Goal: Information Seeking & Learning: Learn about a topic

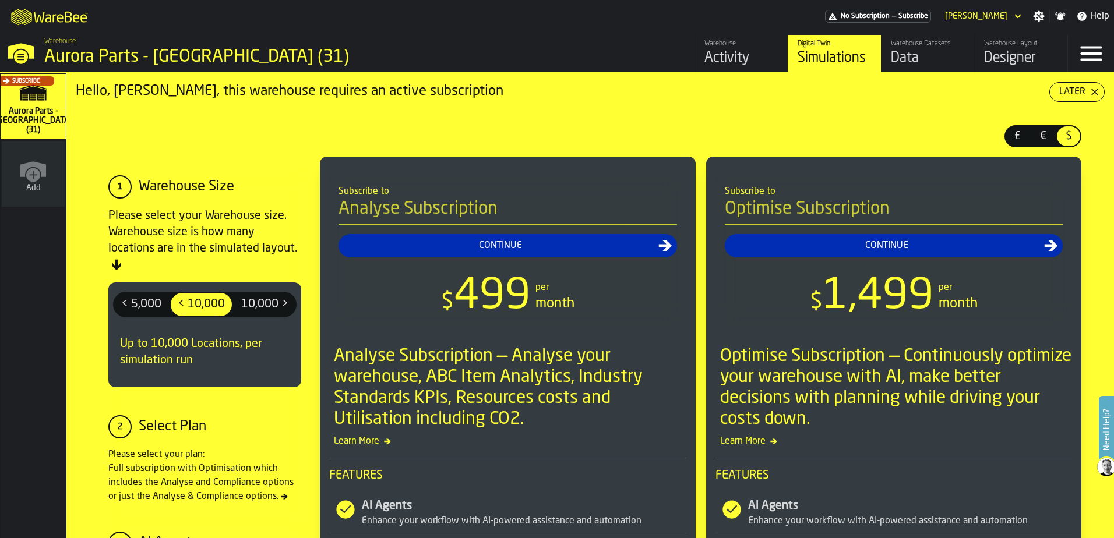
click at [914, 55] on div "Data" at bounding box center [928, 58] width 74 height 19
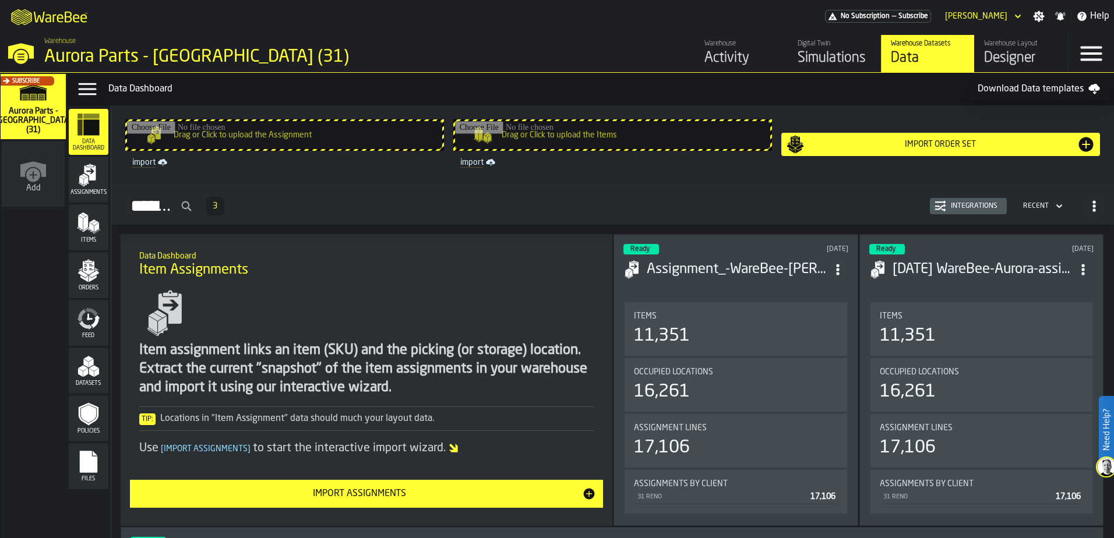
click at [88, 464] on rect "menu Files" at bounding box center [88, 466] width 17 height 8
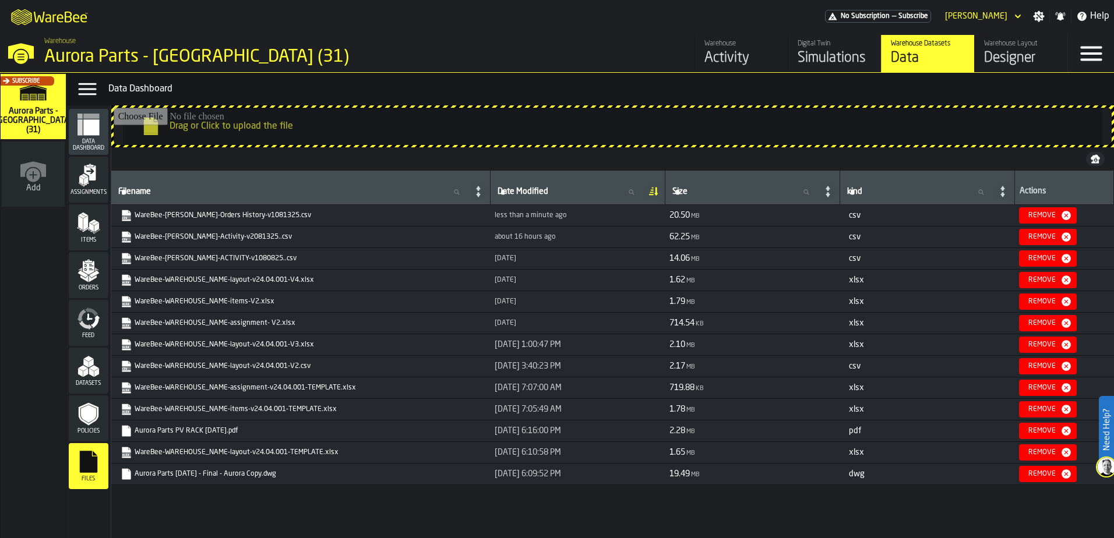
click at [728, 55] on div "Activity" at bounding box center [742, 58] width 74 height 19
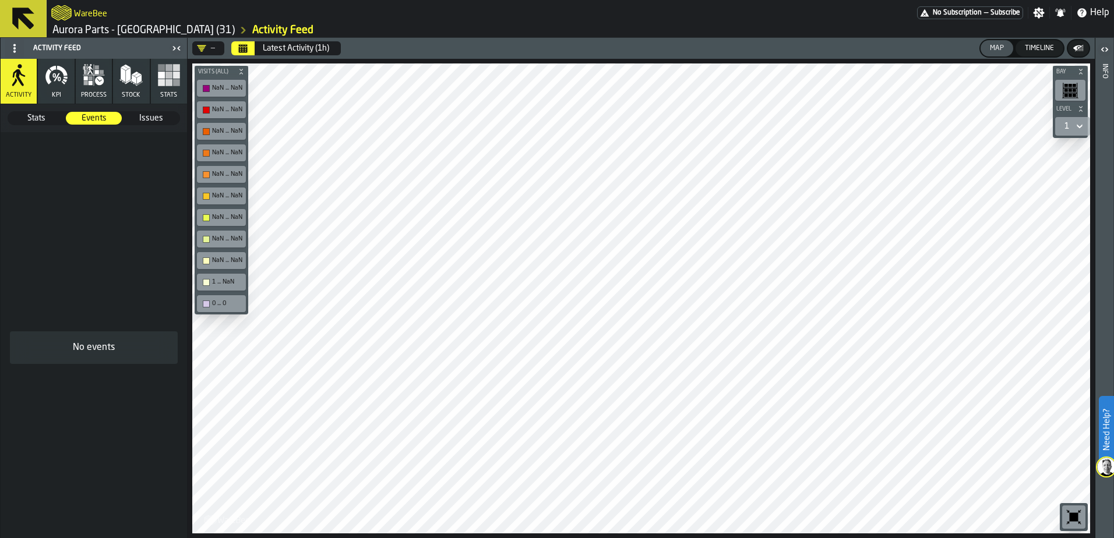
click at [63, 93] on button "KPI" at bounding box center [56, 81] width 36 height 45
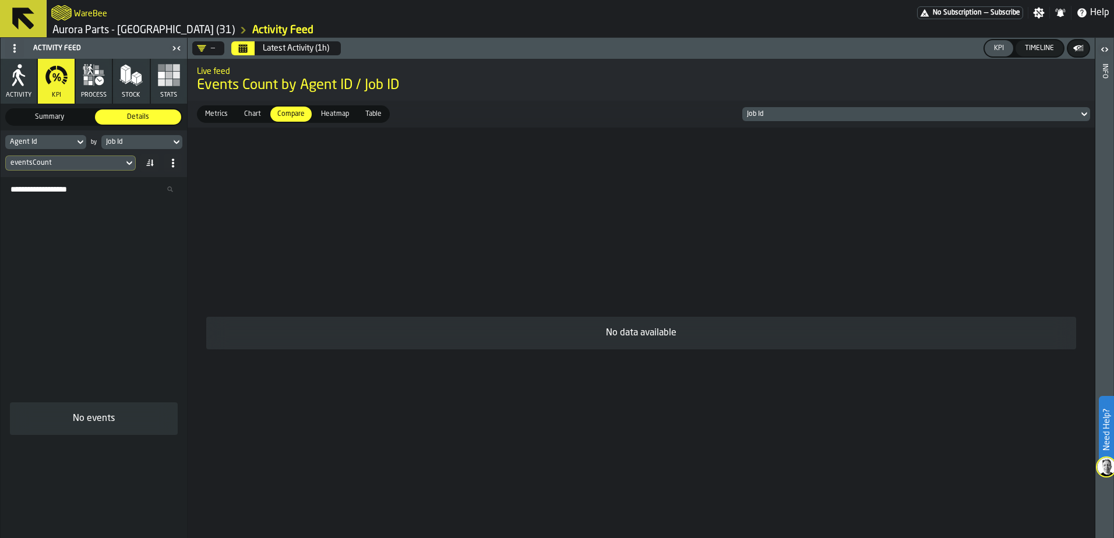
click at [98, 88] on button "process" at bounding box center [94, 81] width 36 height 45
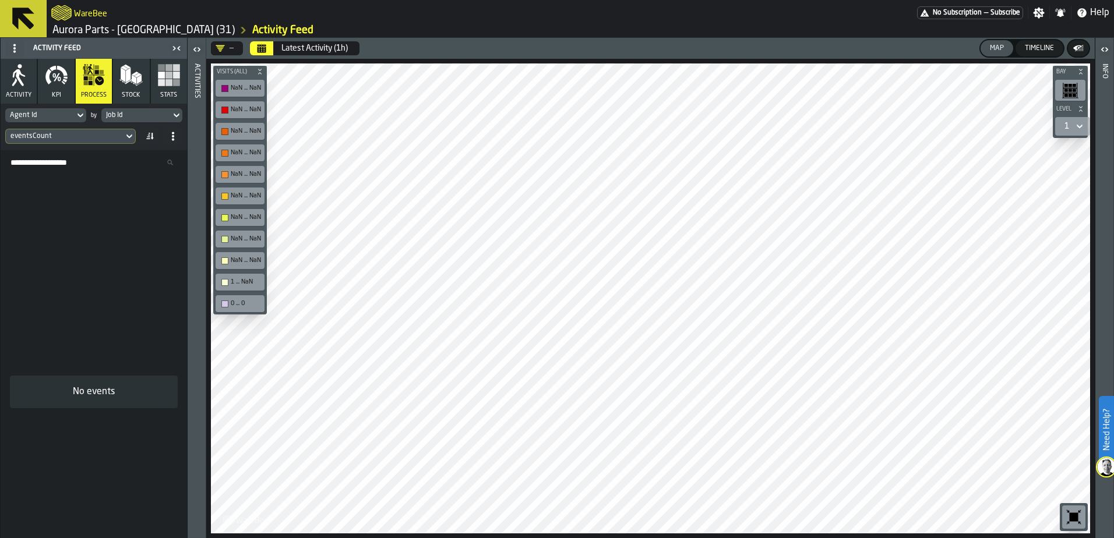
click at [132, 78] on polygon "button" at bounding box center [134, 79] width 5 height 9
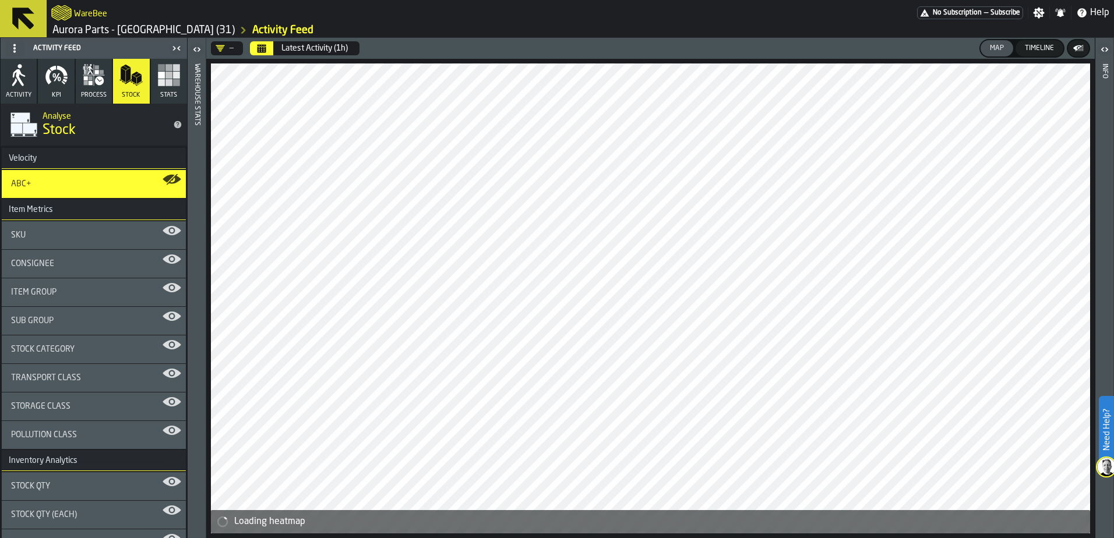
click at [22, 237] on span "SKU" at bounding box center [18, 235] width 15 height 9
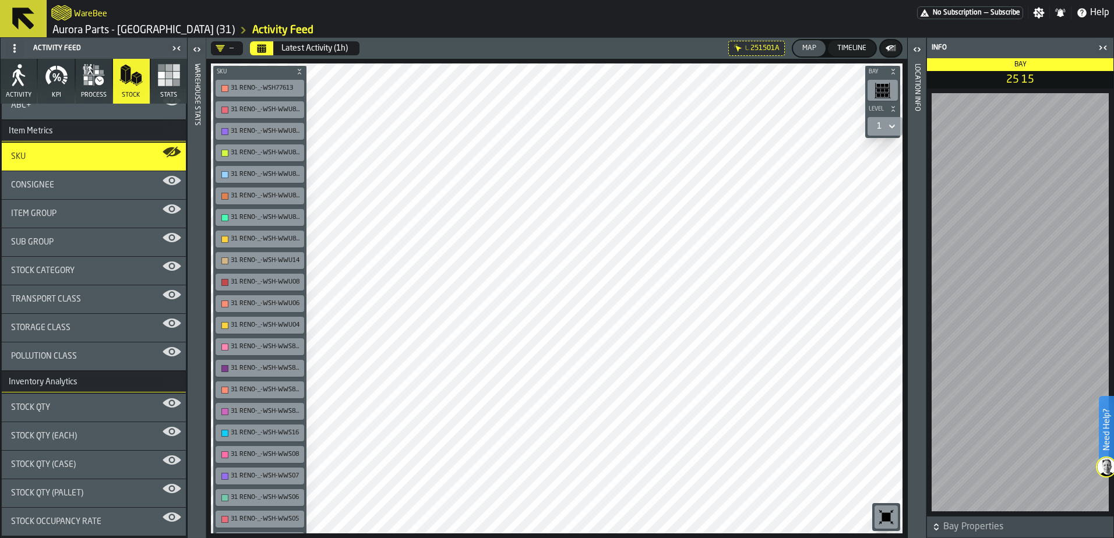
click at [163, 87] on button "Stats" at bounding box center [169, 81] width 36 height 45
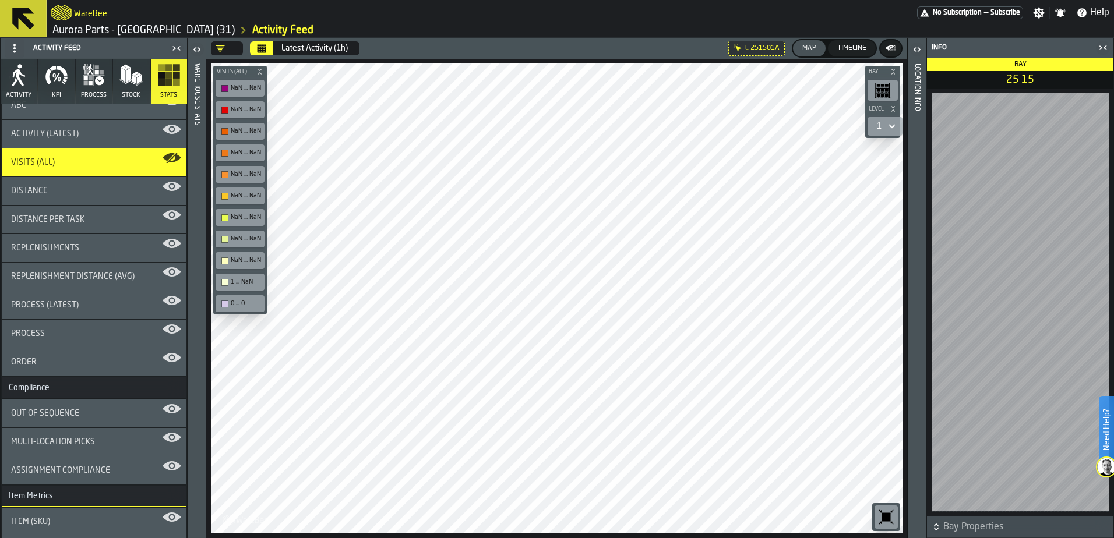
click at [52, 192] on div "Distance" at bounding box center [94, 190] width 166 height 9
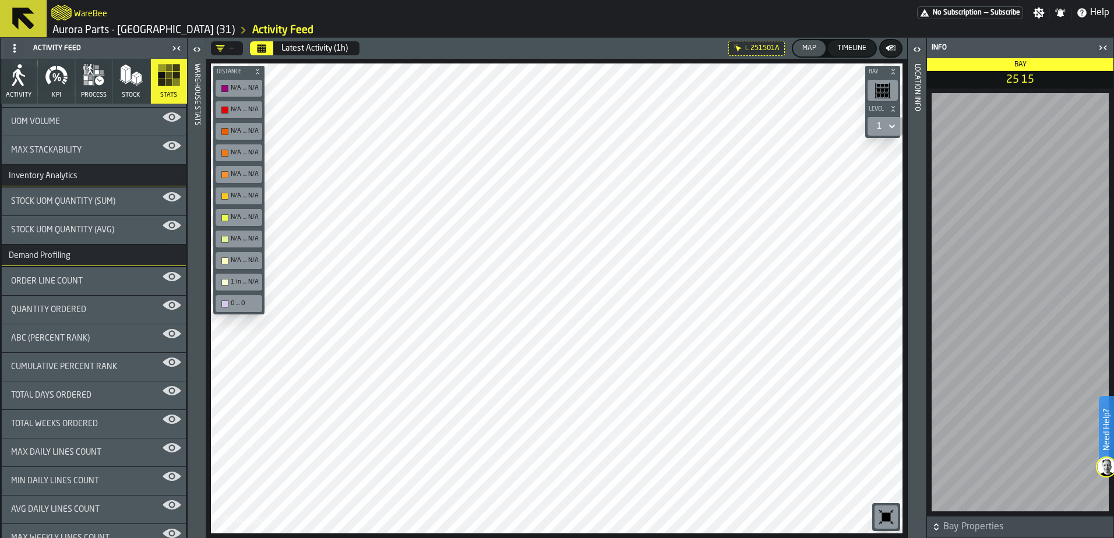
scroll to position [836, 0]
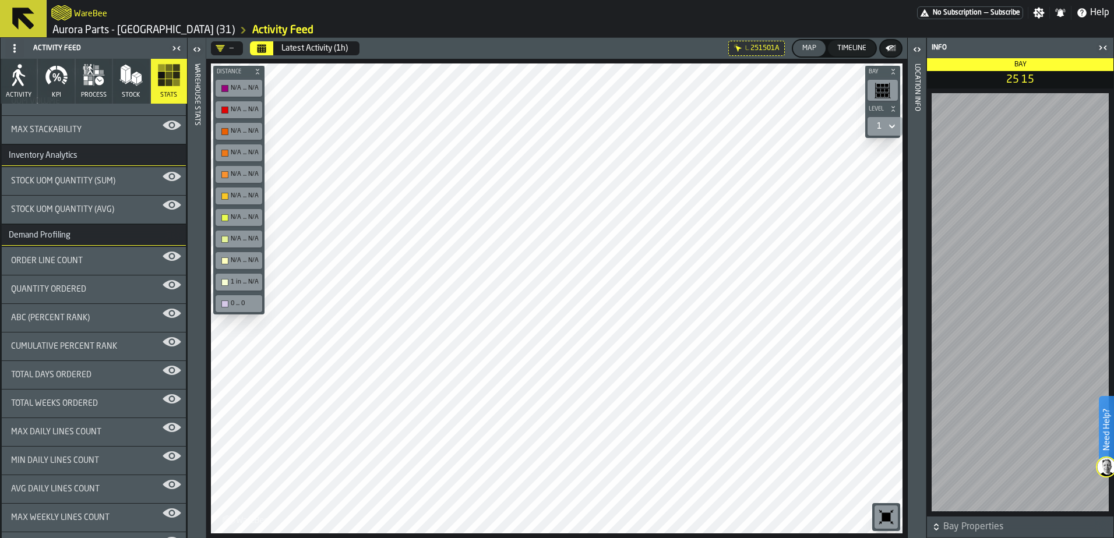
click at [75, 322] on span "ABC (Percent Rank)" at bounding box center [50, 318] width 79 height 9
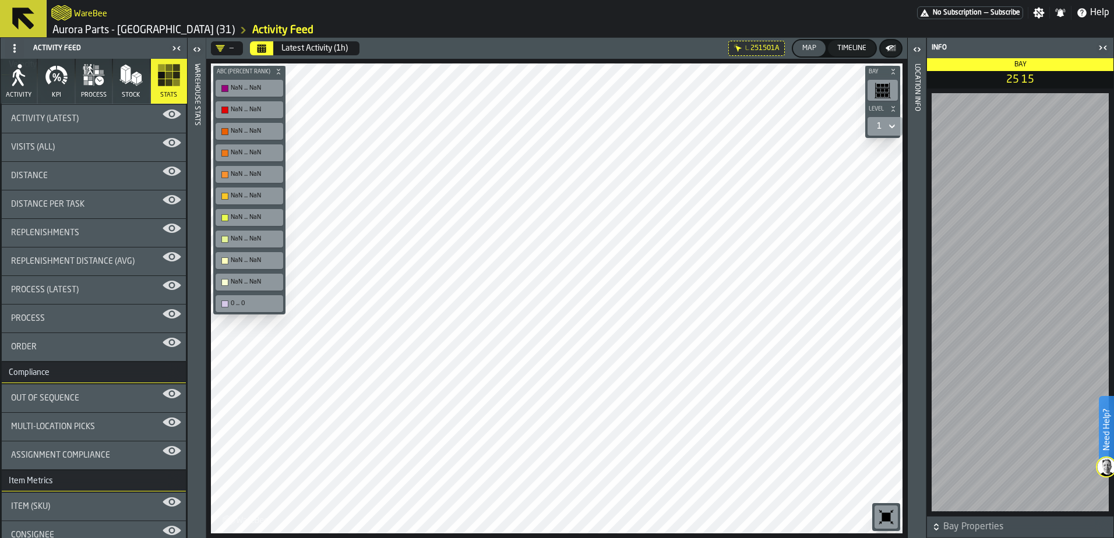
scroll to position [0, 0]
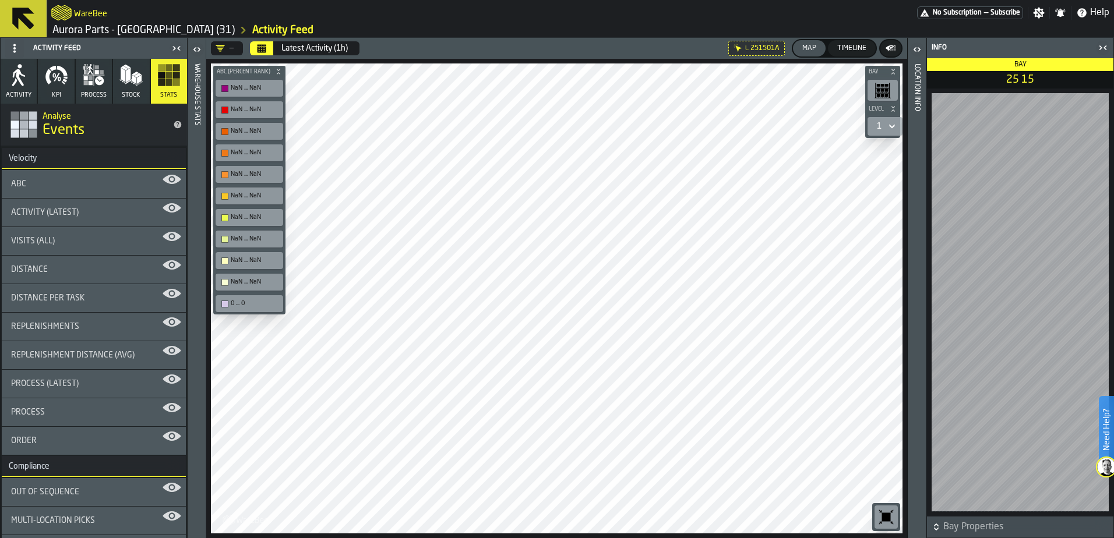
click at [51, 75] on icon "button" at bounding box center [56, 75] width 23 height 23
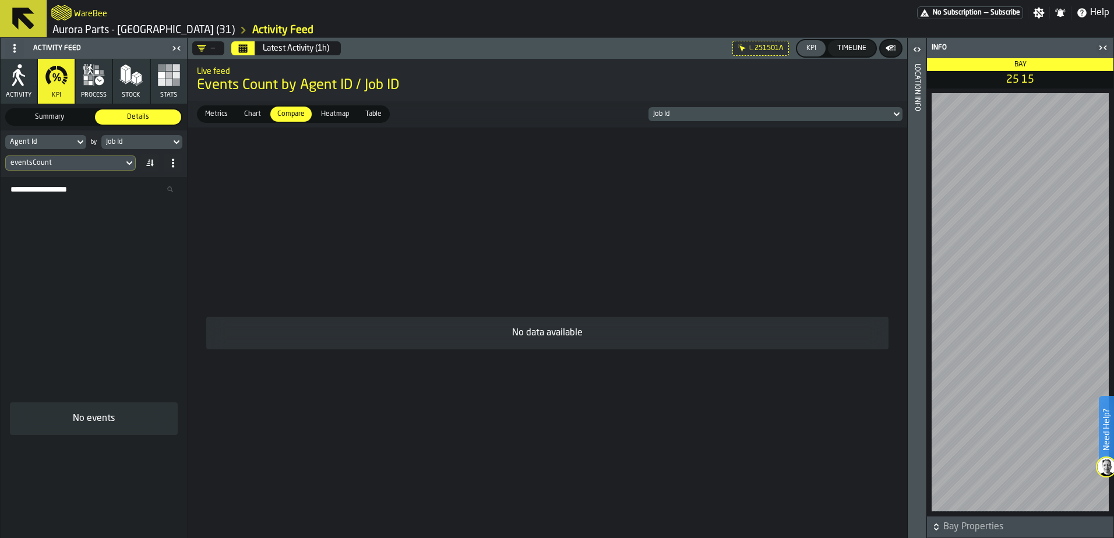
click at [97, 80] on icon "button" at bounding box center [99, 80] width 9 height 9
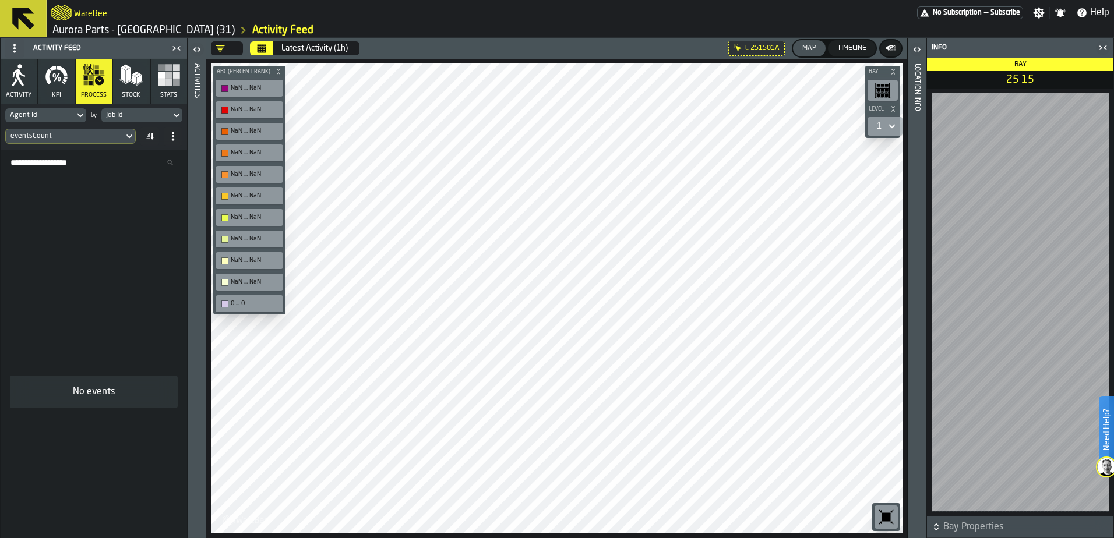
click at [13, 86] on icon "button" at bounding box center [14, 82] width 5 height 8
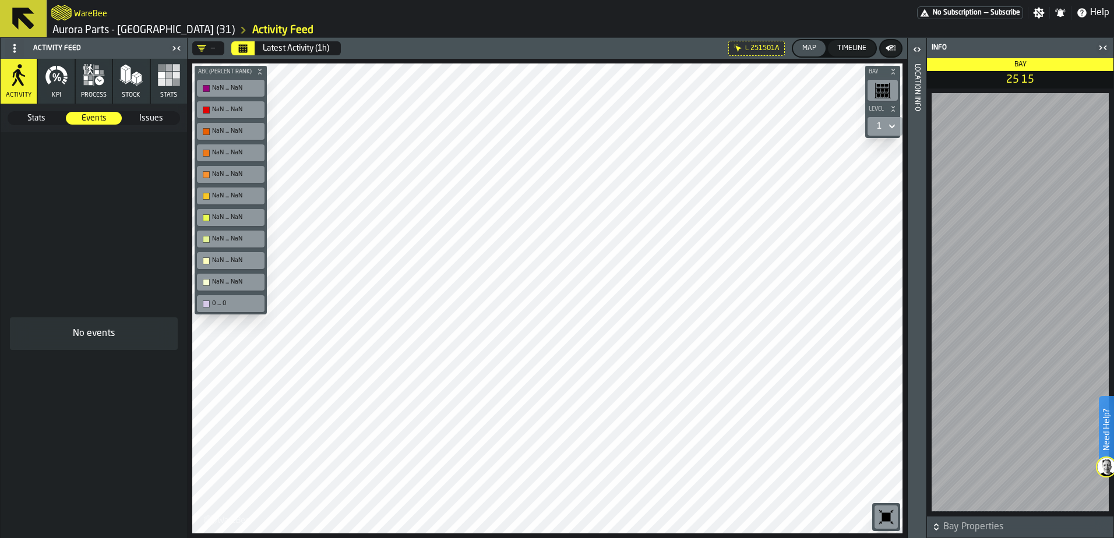
click at [36, 119] on span "Stats" at bounding box center [36, 118] width 55 height 12
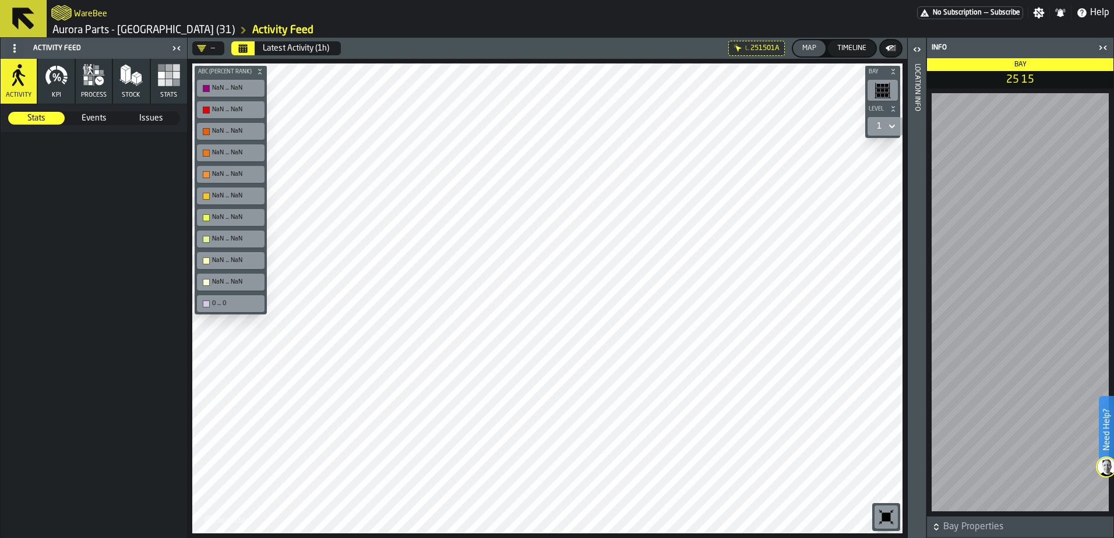
click at [98, 83] on icon "button" at bounding box center [99, 80] width 9 height 9
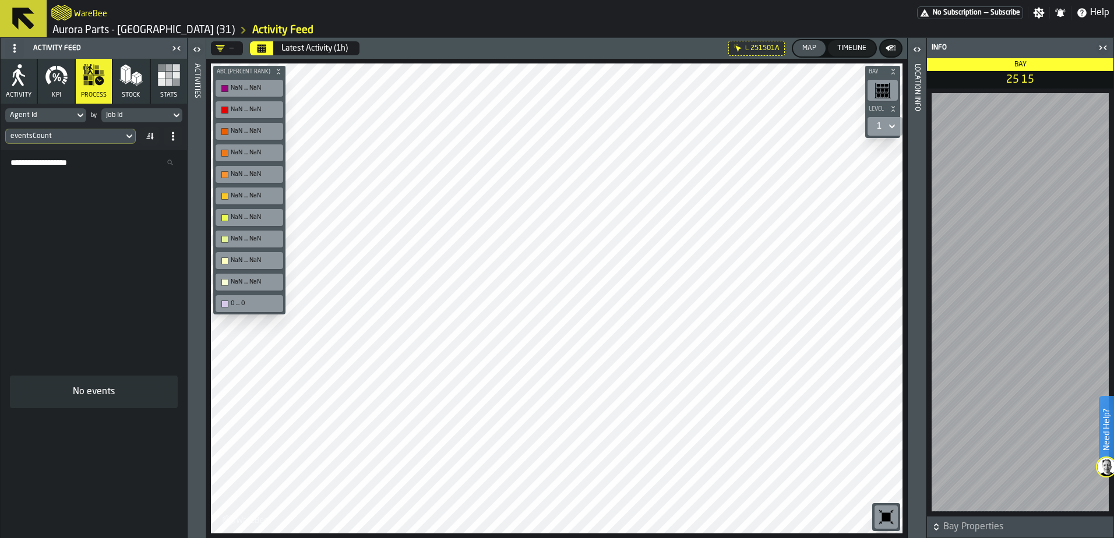
click at [174, 81] on rect "button" at bounding box center [176, 82] width 7 height 7
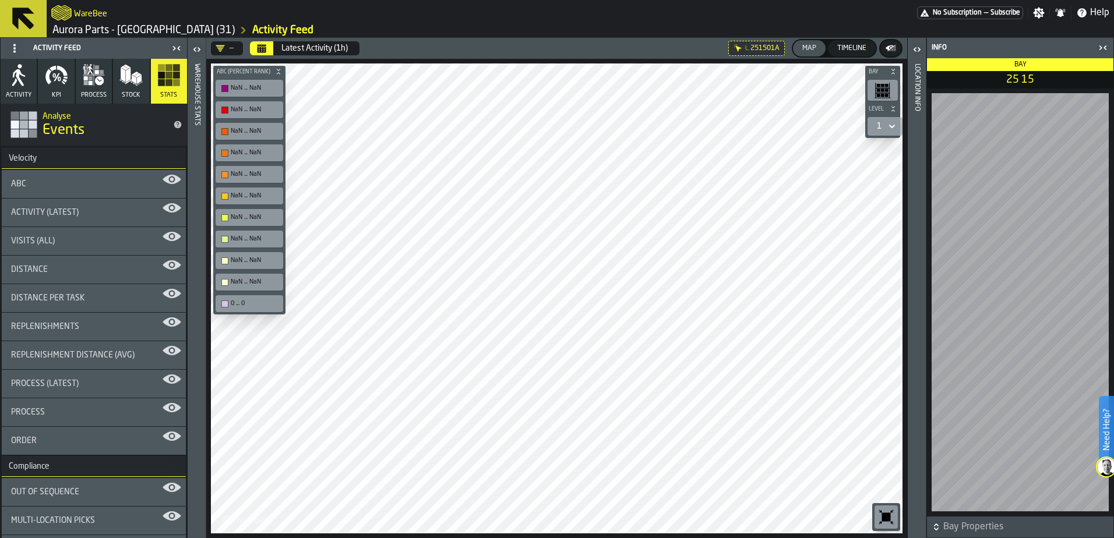
click at [125, 84] on icon "button" at bounding box center [130, 75] width 23 height 23
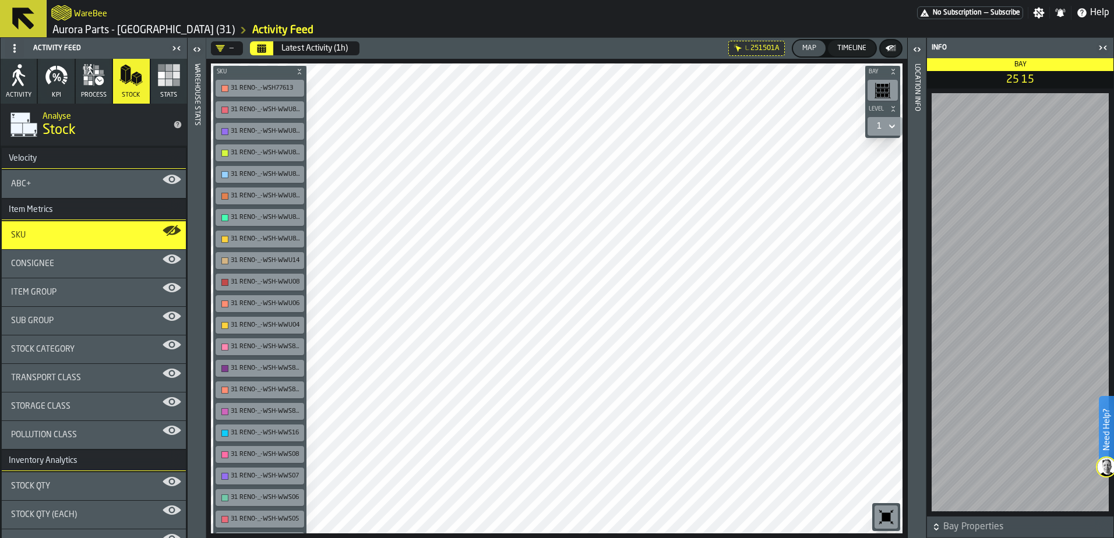
click at [29, 157] on div "Velocity" at bounding box center [23, 158] width 42 height 9
click at [18, 182] on span "ABC+" at bounding box center [21, 183] width 20 height 9
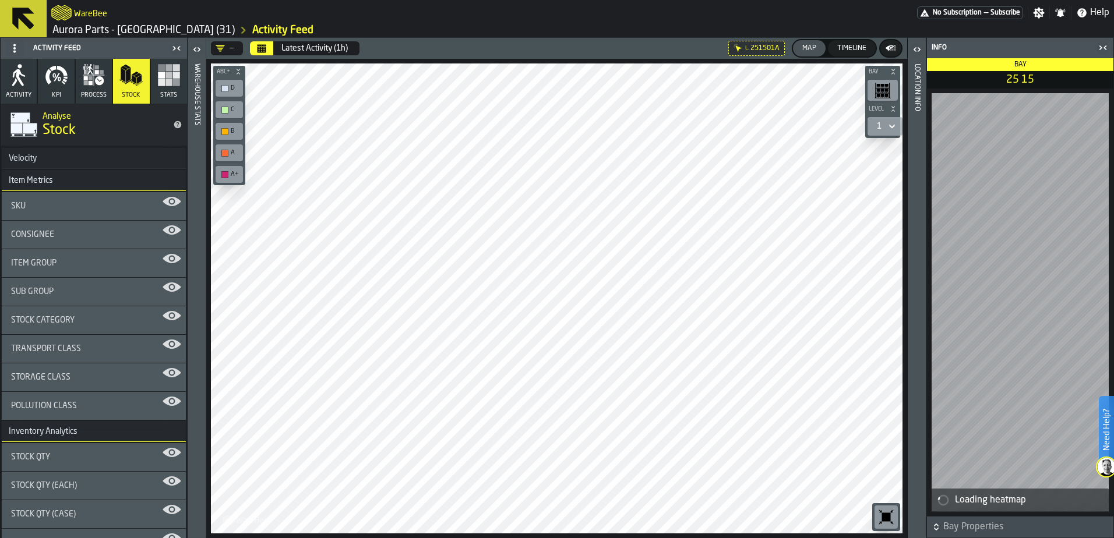
click at [30, 156] on div "Velocity" at bounding box center [23, 158] width 42 height 9
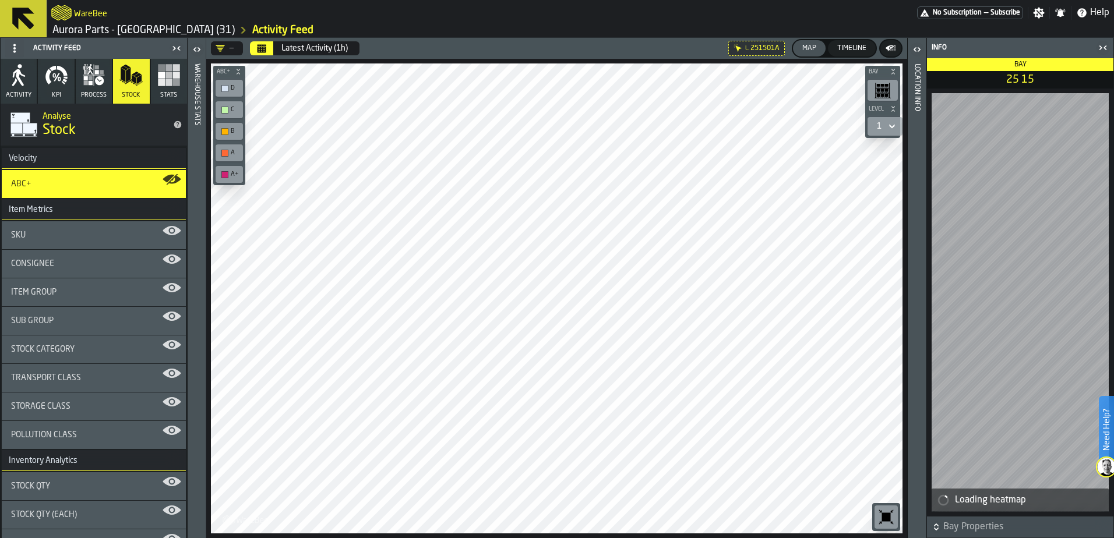
click at [22, 182] on span "ABC+" at bounding box center [21, 183] width 20 height 9
click at [58, 119] on h2 "Analyse" at bounding box center [103, 116] width 121 height 12
click at [17, 236] on span "SKU" at bounding box center [18, 235] width 15 height 9
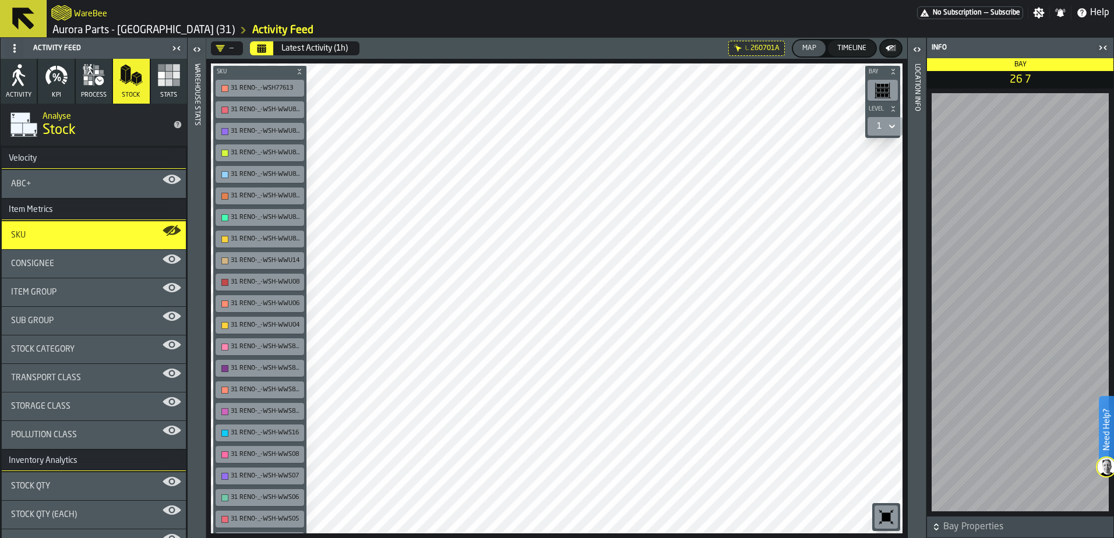
click at [59, 348] on span "Stock Category" at bounding box center [43, 349] width 64 height 9
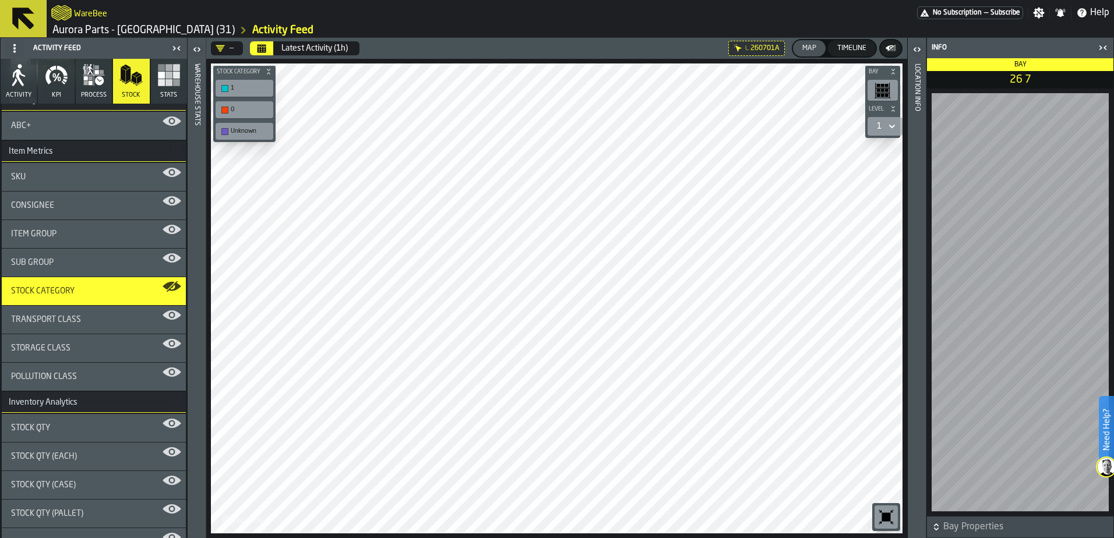
scroll to position [79, 0]
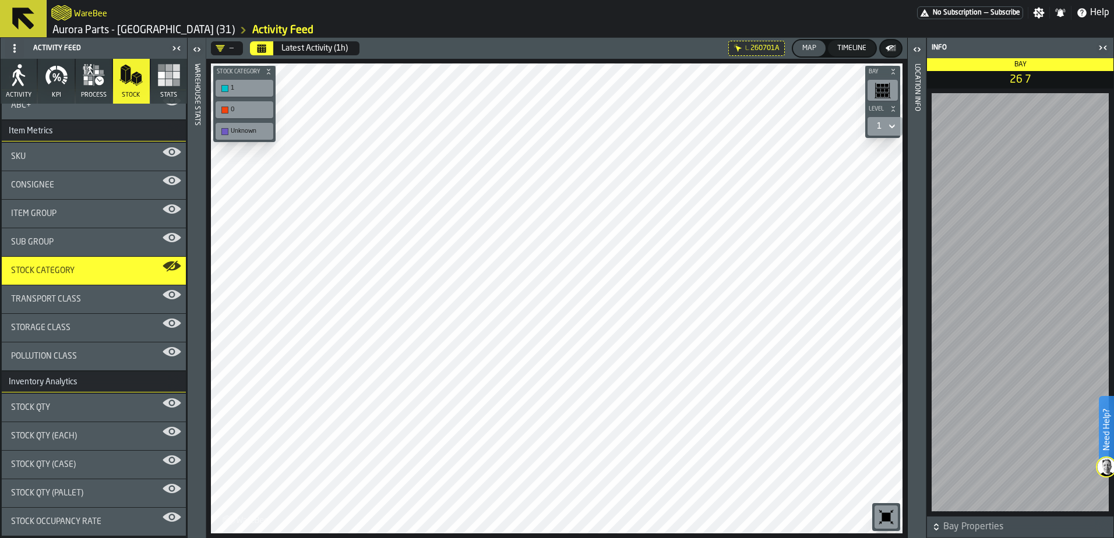
click at [66, 403] on div "Stock Qty" at bounding box center [94, 408] width 184 height 28
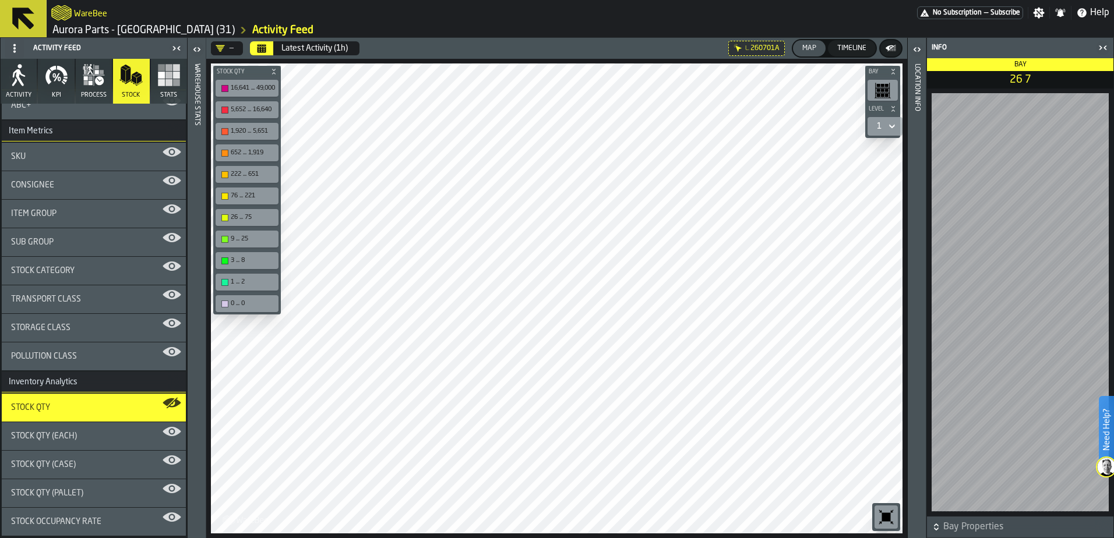
click at [400, 74] on div "Bay Level 1 M A K I N G W A R E H O U S E S M O R E EF F I C I E N T Stock Qty …" at bounding box center [556, 299] width 701 height 480
drag, startPoint x: 242, startPoint y: 69, endPoint x: 261, endPoint y: 73, distance: 19.2
click at [261, 73] on span "Stock Qty" at bounding box center [241, 72] width 54 height 6
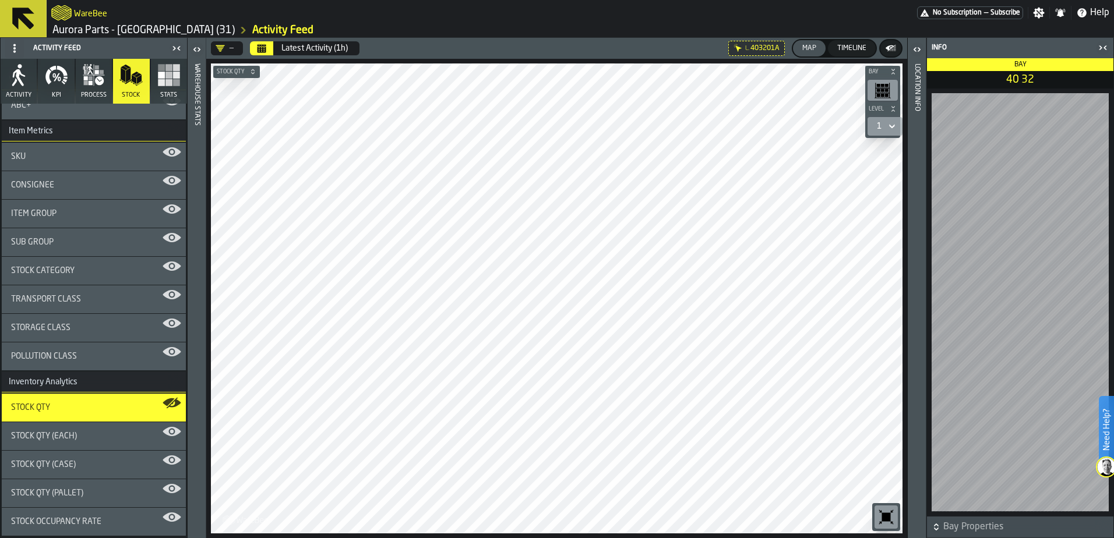
click at [57, 84] on icon "button" at bounding box center [56, 75] width 23 height 23
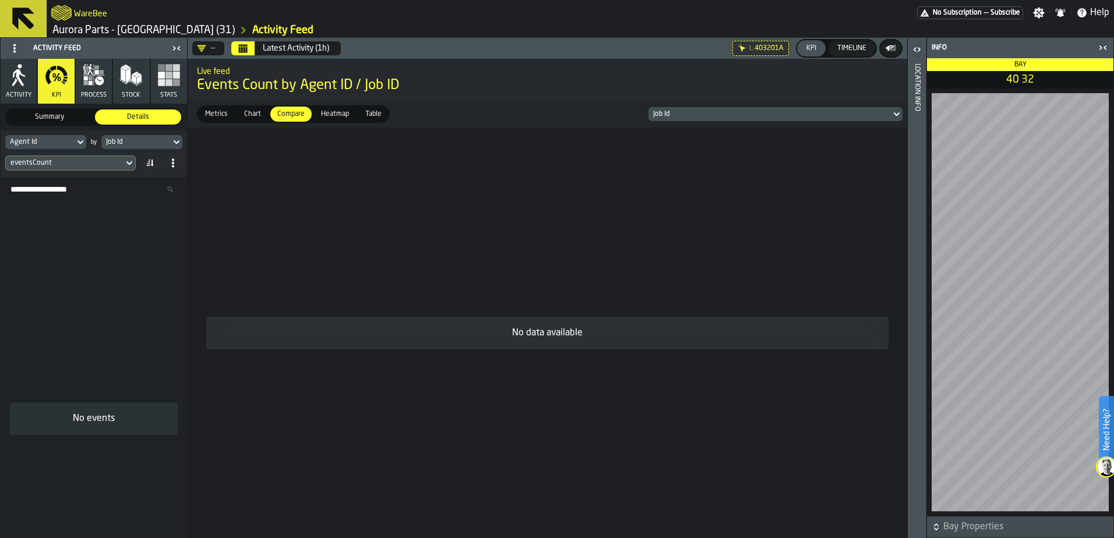
click at [86, 90] on button "process" at bounding box center [94, 81] width 36 height 45
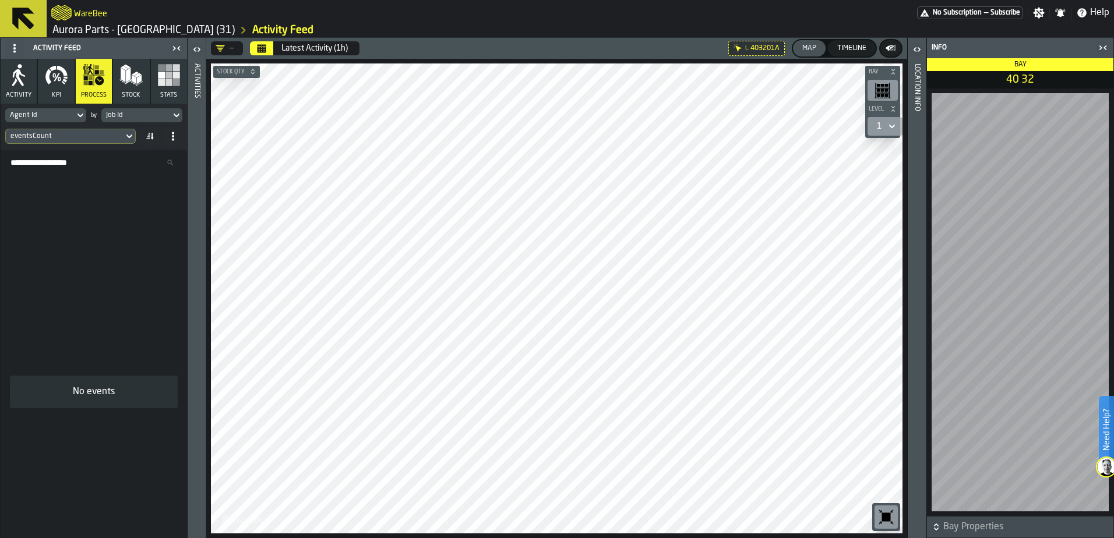
click at [169, 75] on rect "button" at bounding box center [169, 75] width 7 height 7
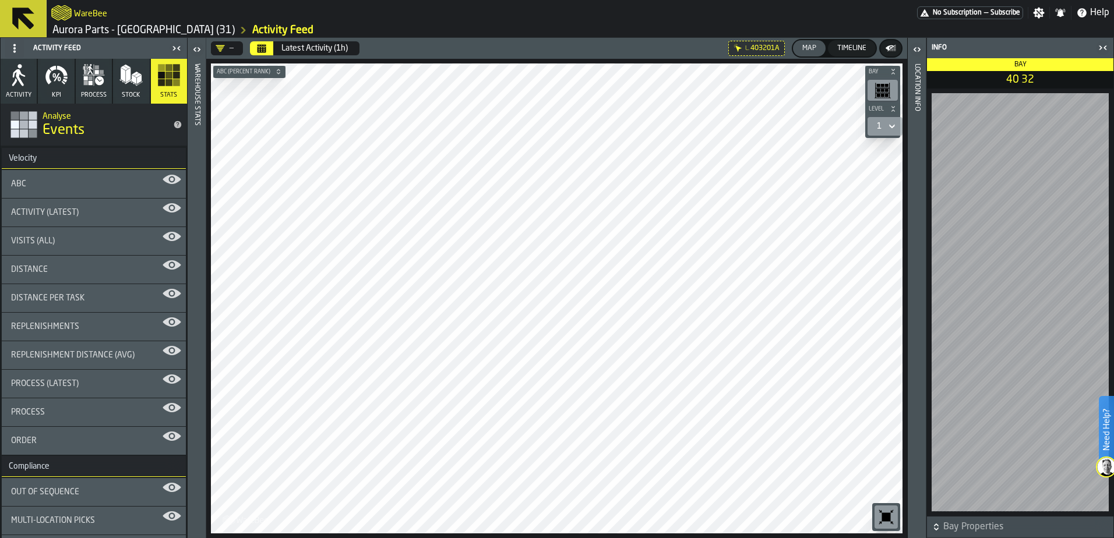
click at [44, 438] on div "Order" at bounding box center [94, 441] width 166 height 9
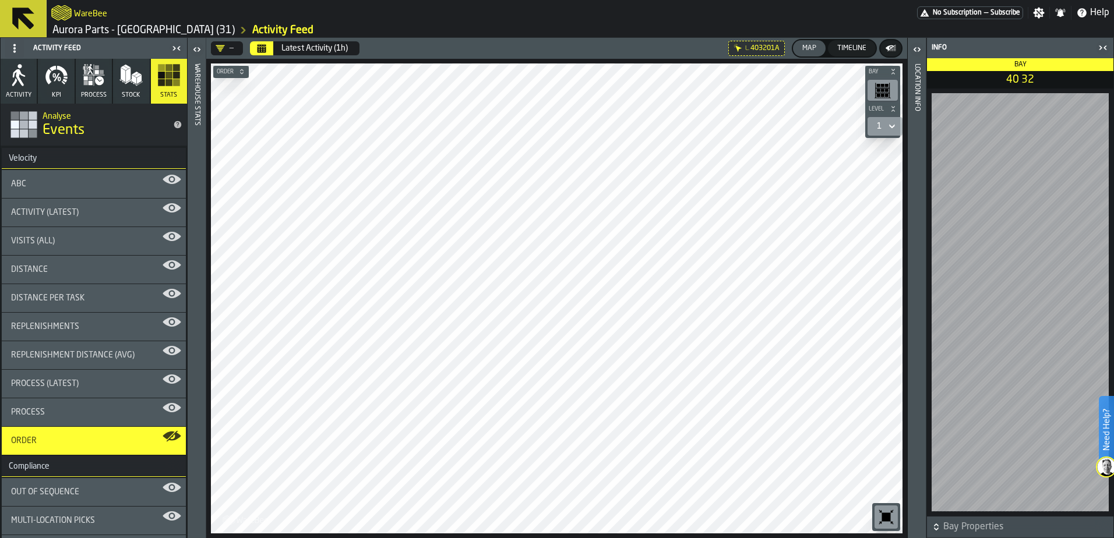
click at [63, 302] on span "Distance per Task" at bounding box center [47, 298] width 73 height 9
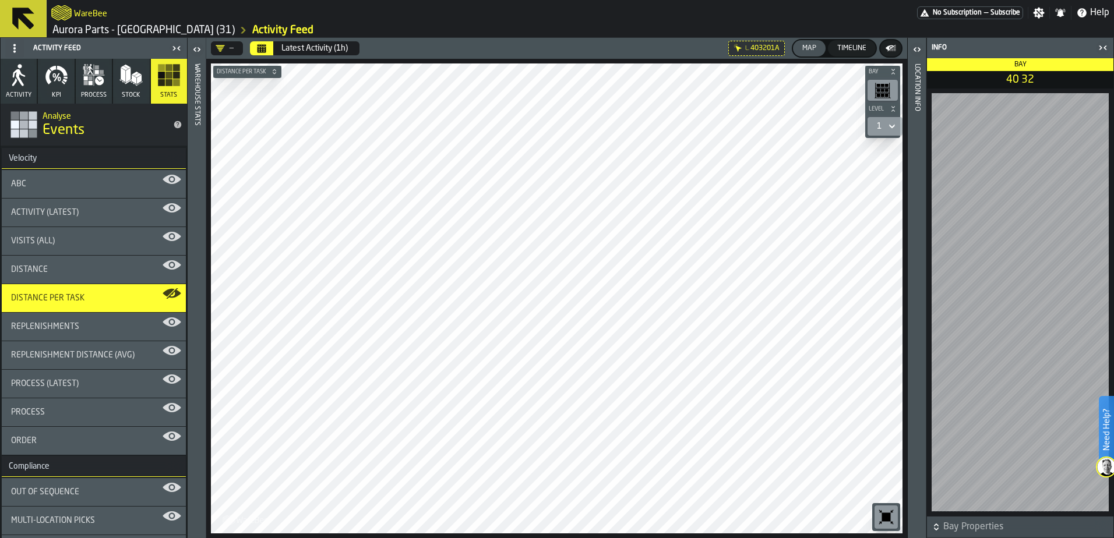
click at [121, 174] on div "ABC" at bounding box center [94, 184] width 184 height 28
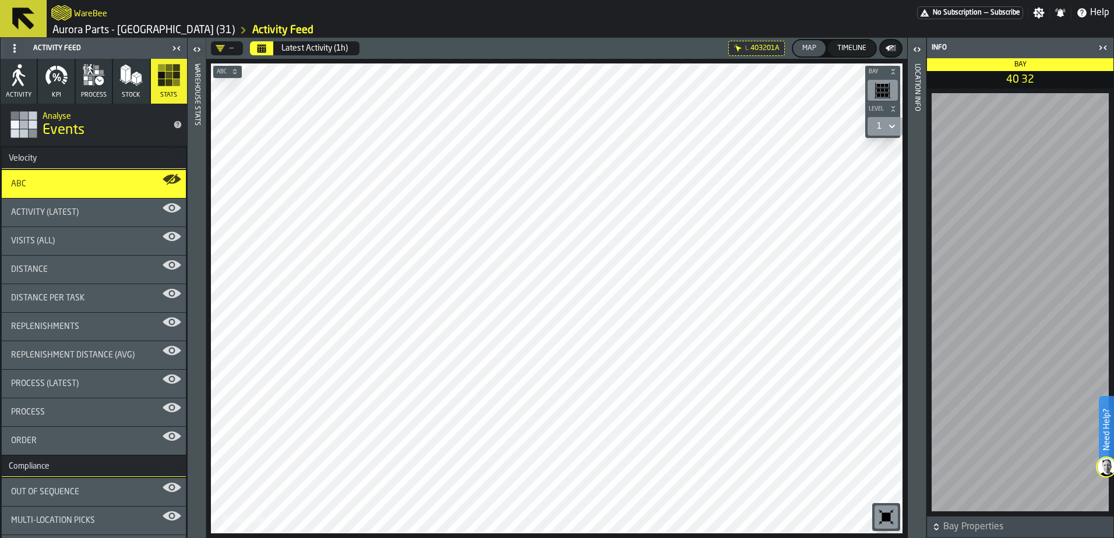
click at [12, 85] on icon "button" at bounding box center [18, 75] width 23 height 23
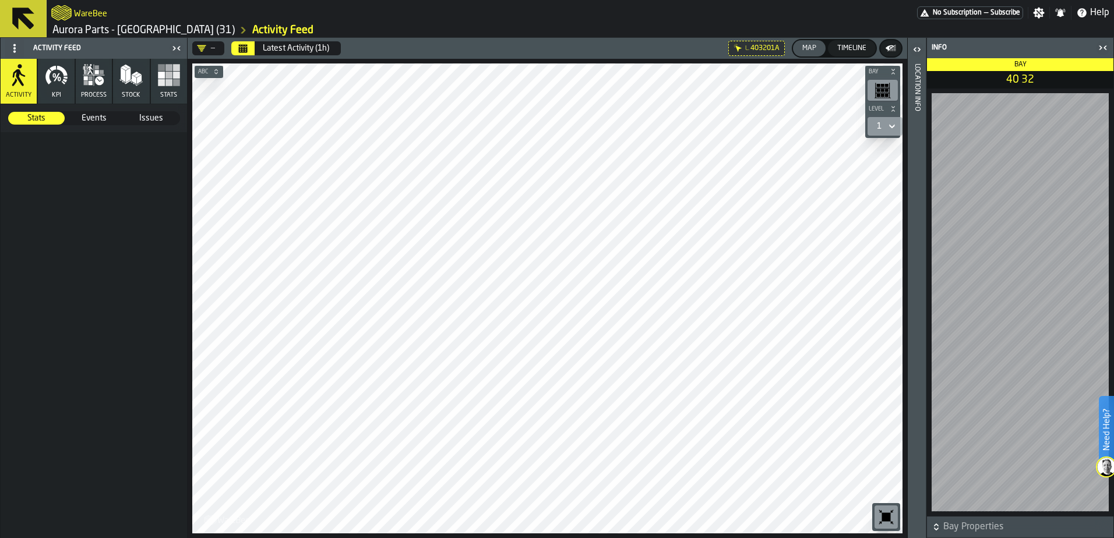
click at [1104, 45] on icon "button-toggle-Close me" at bounding box center [1103, 48] width 14 height 14
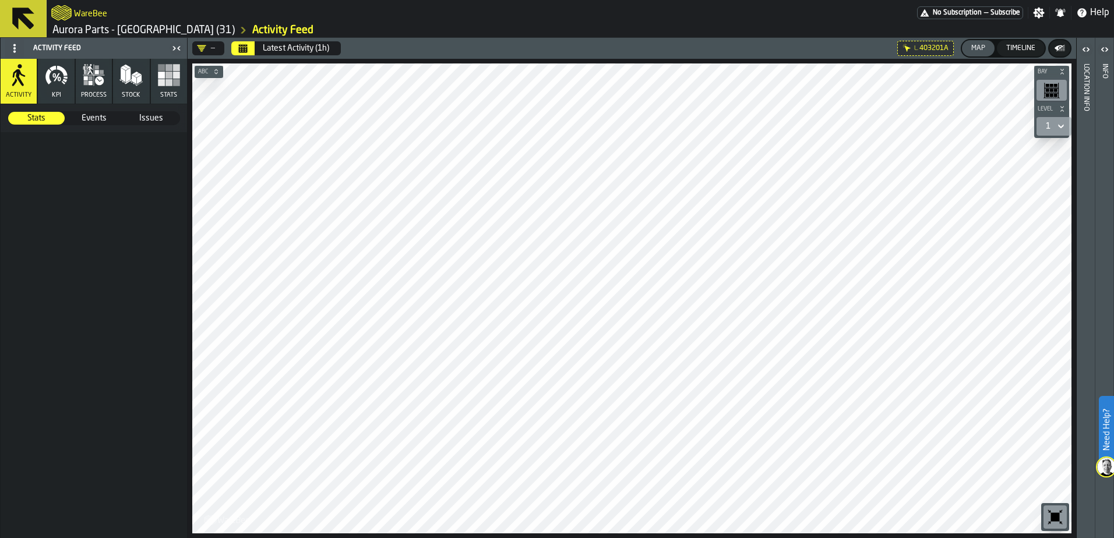
click at [1106, 50] on icon "button-toggle-Open" at bounding box center [1105, 50] width 14 height 14
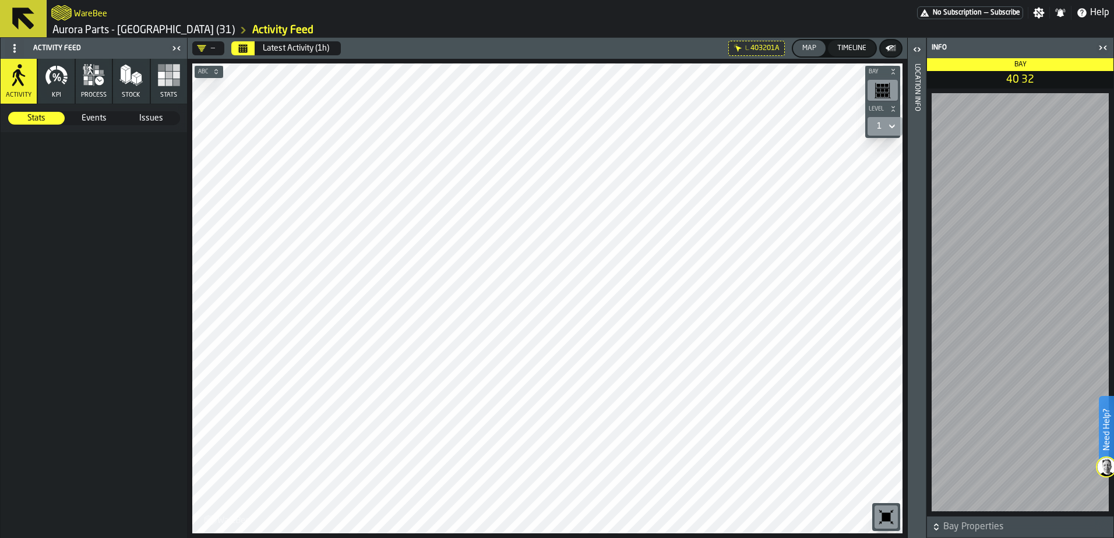
click at [916, 51] on icon "button-toggle-Open" at bounding box center [917, 50] width 14 height 14
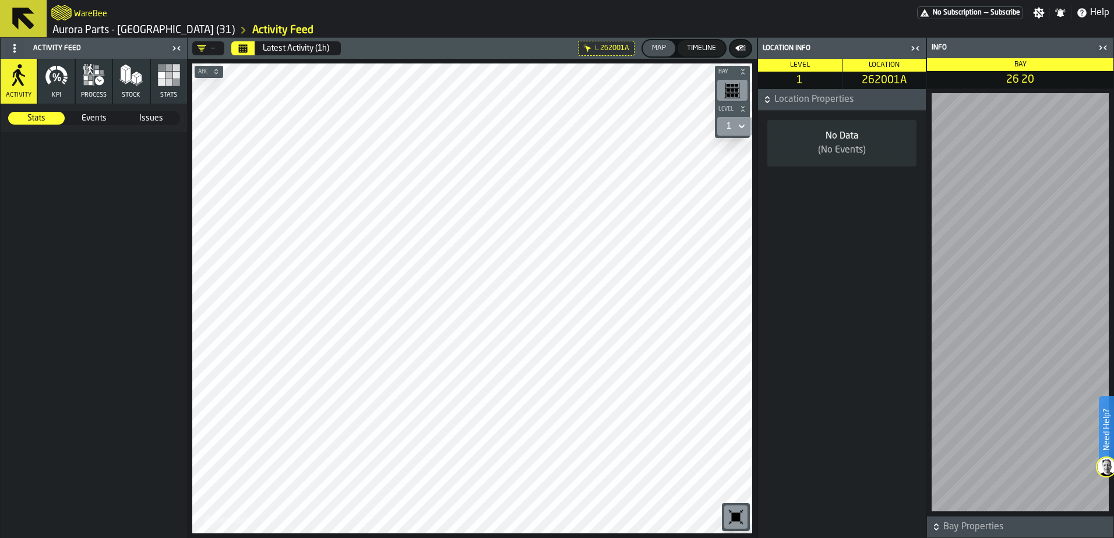
click at [85, 117] on span "Events" at bounding box center [93, 118] width 55 height 12
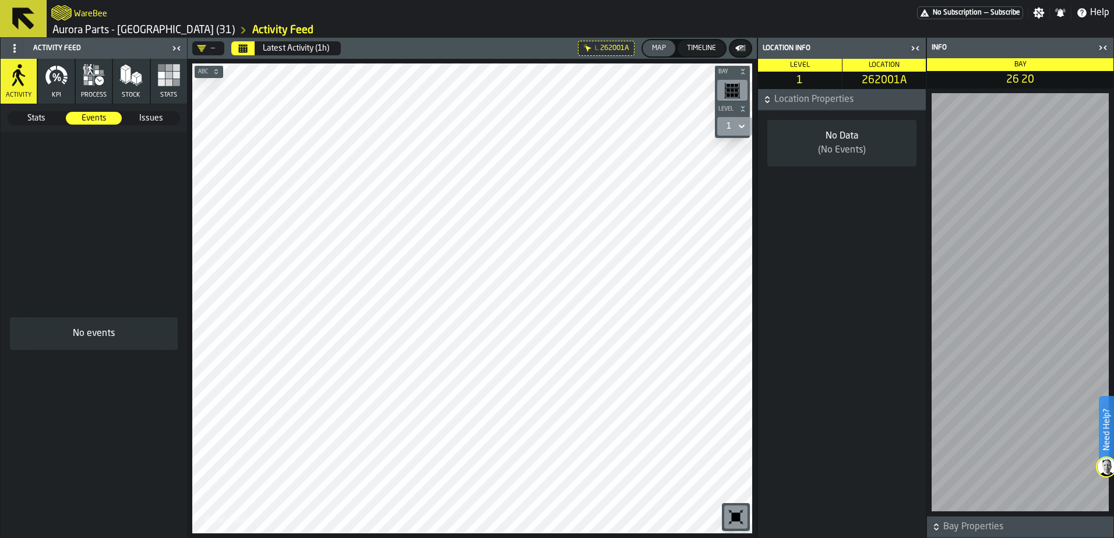
click at [154, 113] on span "Issues" at bounding box center [151, 118] width 55 height 12
click at [100, 89] on button "process" at bounding box center [94, 81] width 36 height 45
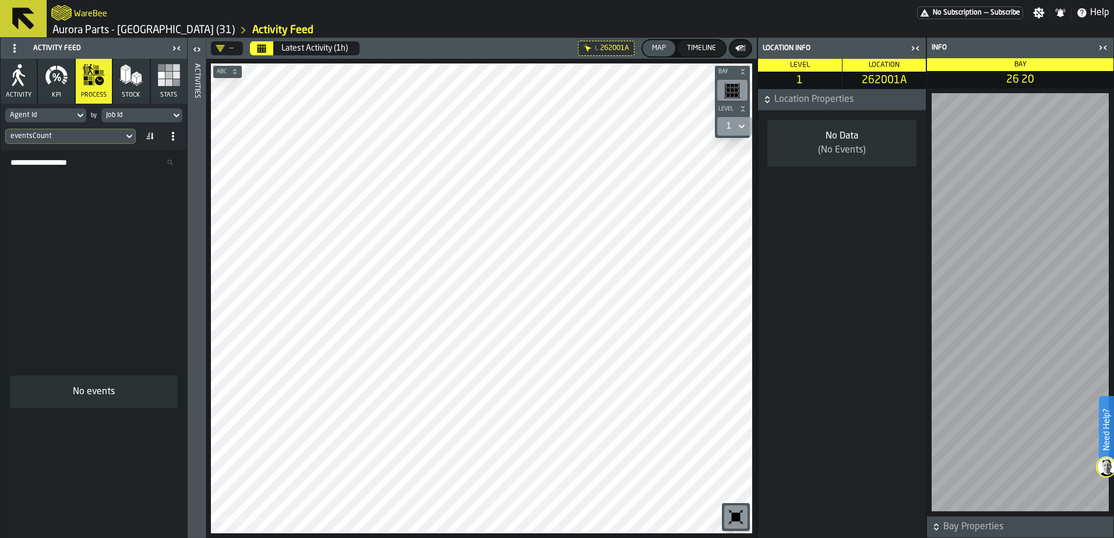
click at [663, 46] on div "Map" at bounding box center [658, 48] width 23 height 8
click at [17, 48] on icon at bounding box center [14, 48] width 9 height 9
click at [21, 27] on icon at bounding box center [23, 19] width 28 height 28
click at [22, 22] on icon at bounding box center [23, 19] width 28 height 28
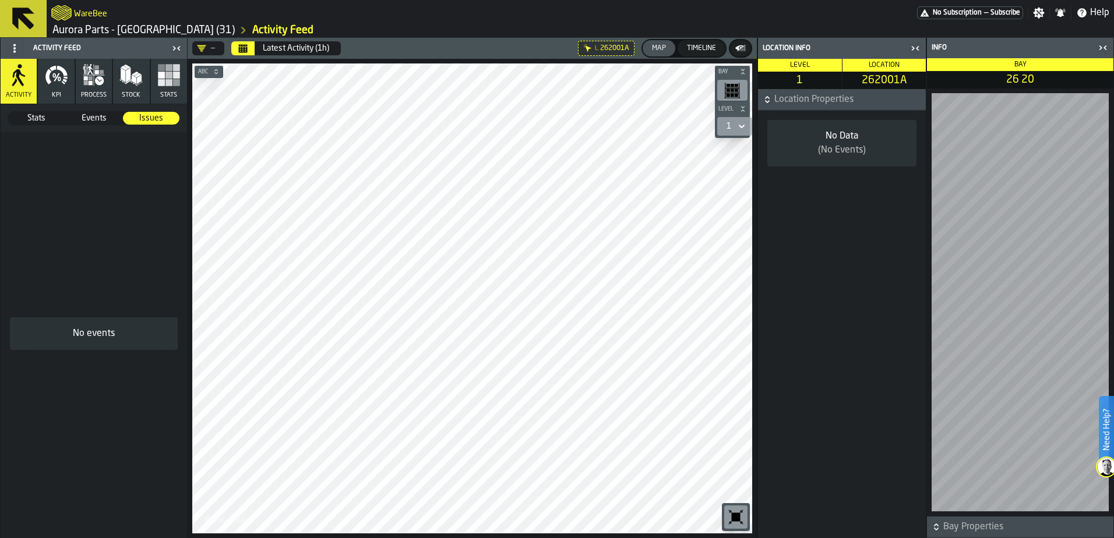
click at [916, 50] on icon "button-toggle-Close me" at bounding box center [916, 48] width 14 height 14
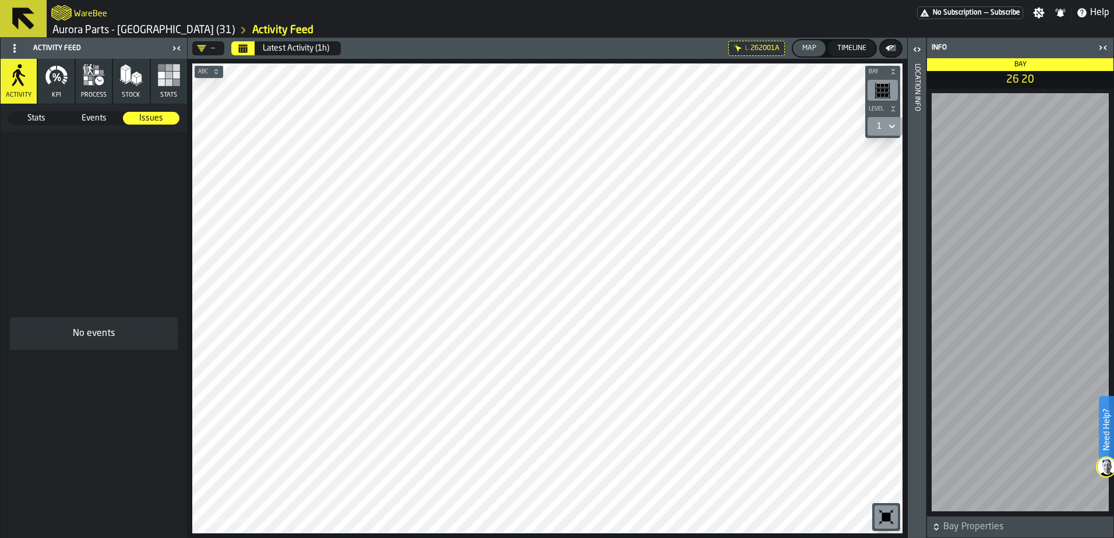
click at [25, 21] on icon at bounding box center [23, 19] width 22 height 22
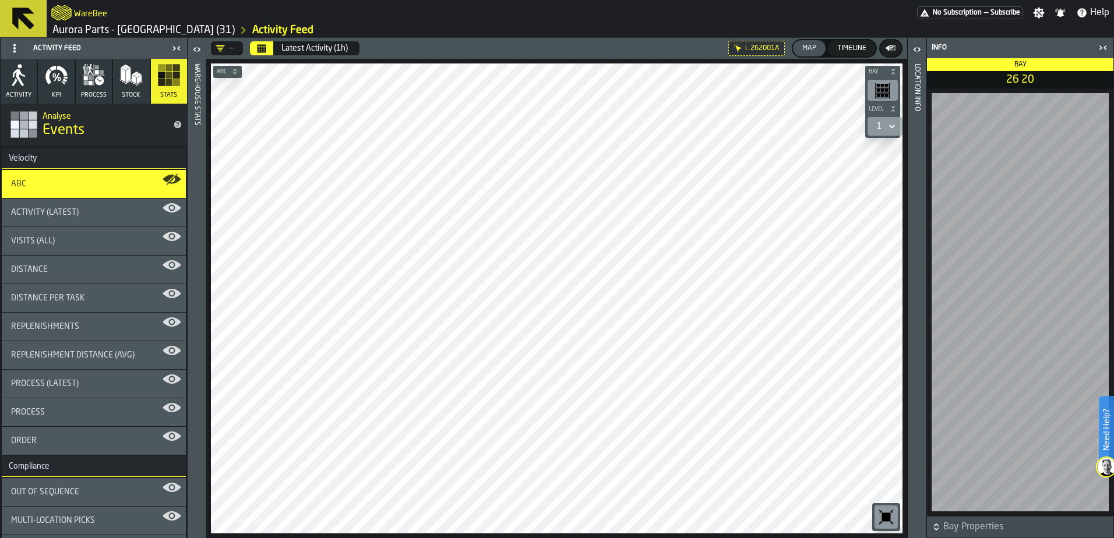
click at [31, 20] on icon at bounding box center [23, 19] width 28 height 28
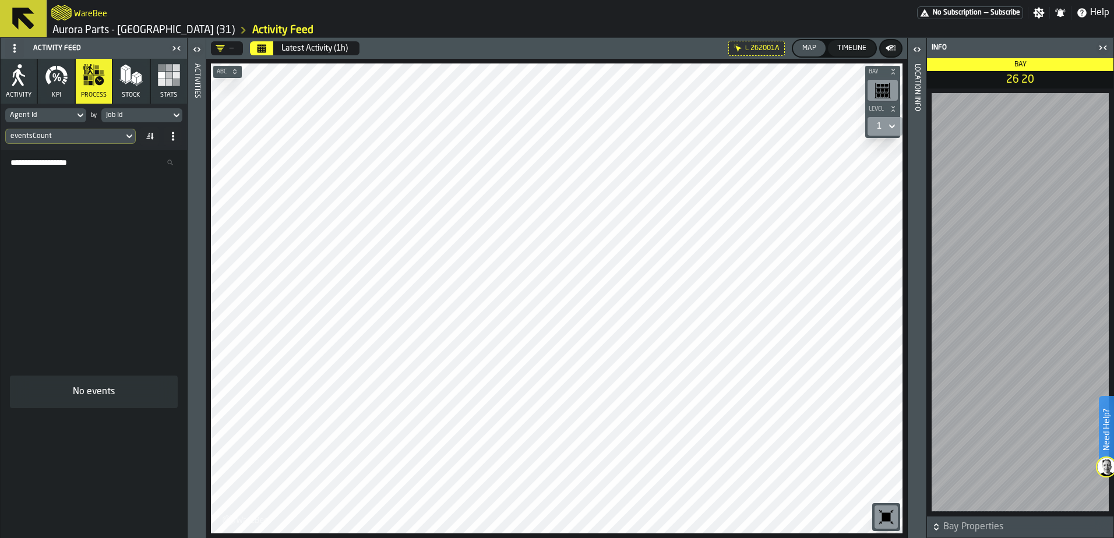
click at [31, 20] on icon at bounding box center [23, 19] width 28 height 28
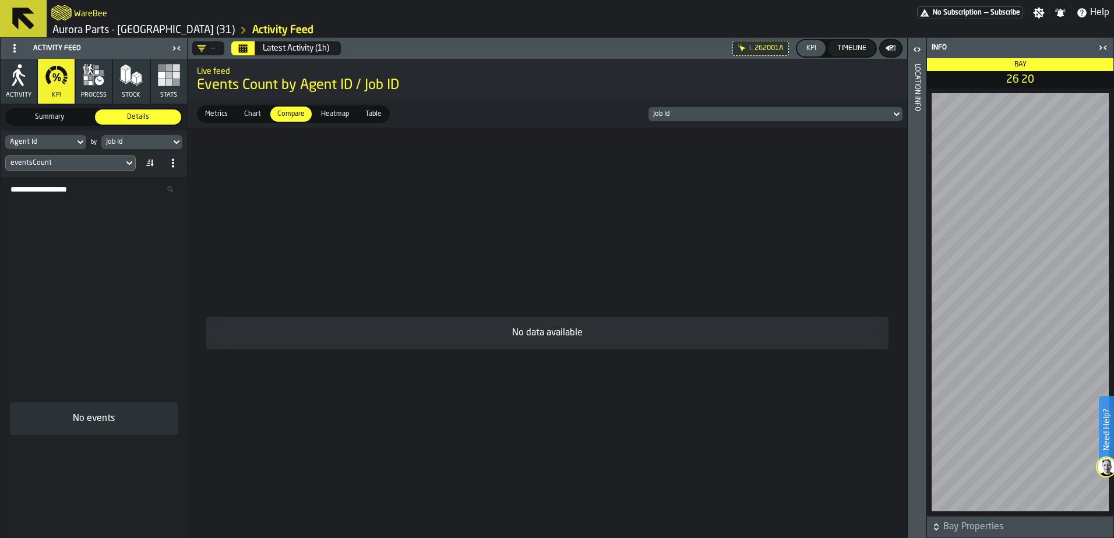
click at [31, 20] on icon at bounding box center [23, 19] width 28 height 28
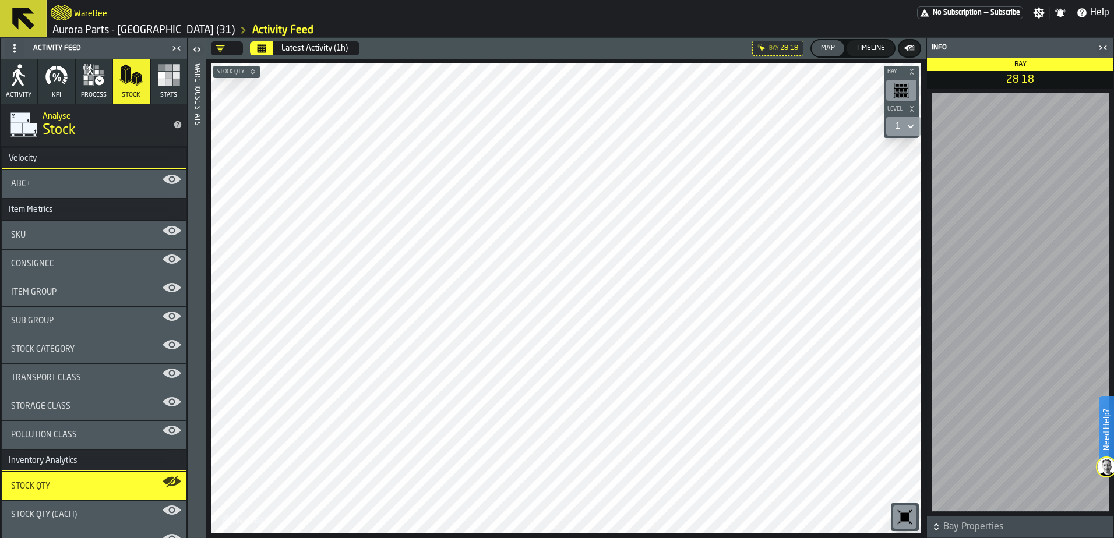
click at [22, 182] on span "ABC+" at bounding box center [21, 183] width 20 height 9
